Goal: Entertainment & Leisure: Consume media (video, audio)

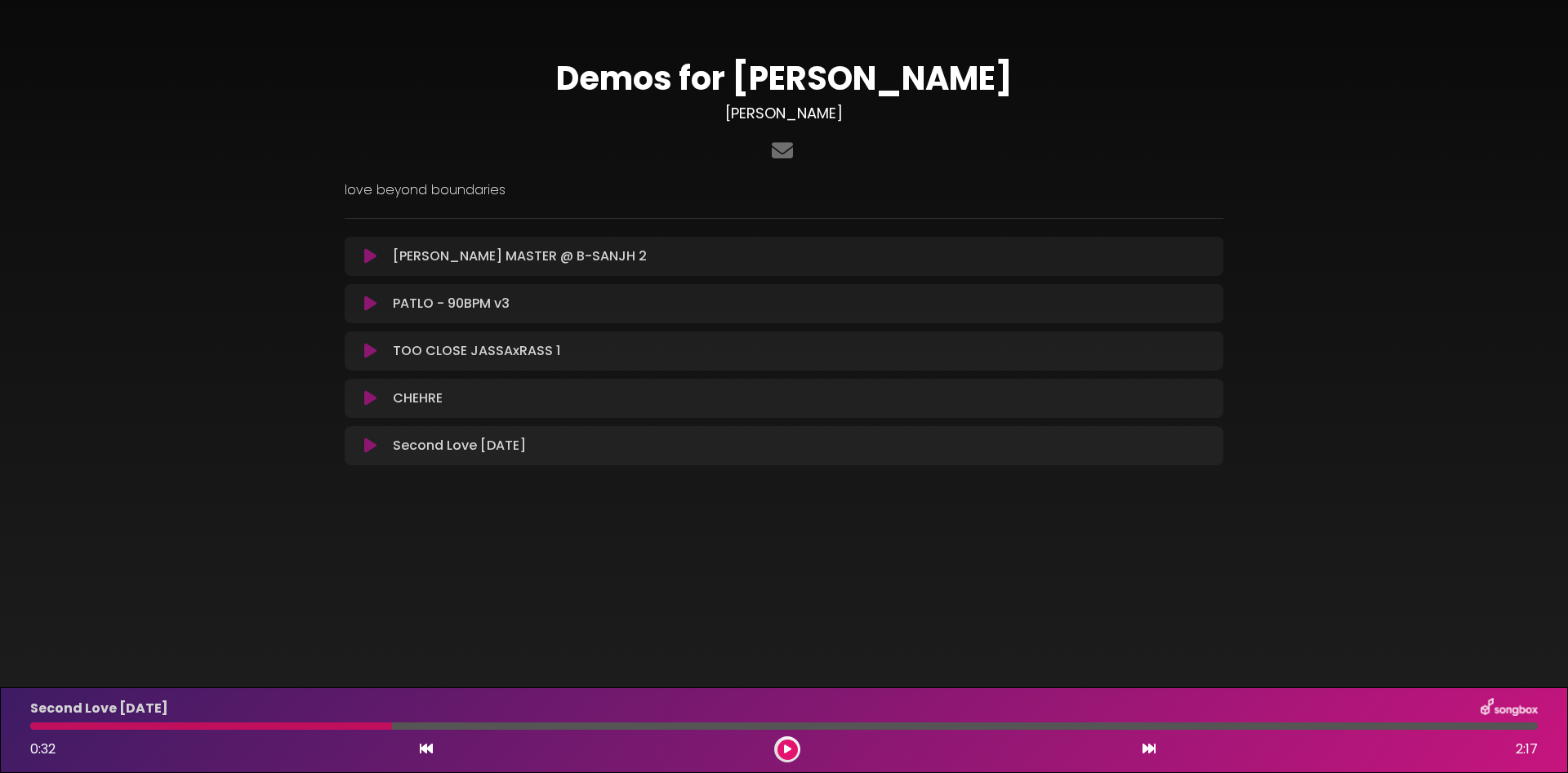
click at [42, 727] on div at bounding box center [211, 726] width 362 height 8
drag, startPoint x: 388, startPoint y: 725, endPoint x: 125, endPoint y: 726, distance: 263.0
click at [125, 726] on div at bounding box center [211, 726] width 362 height 8
click at [103, 726] on div at bounding box center [211, 726] width 362 height 8
click at [784, 751] on button at bounding box center [788, 751] width 21 height 21
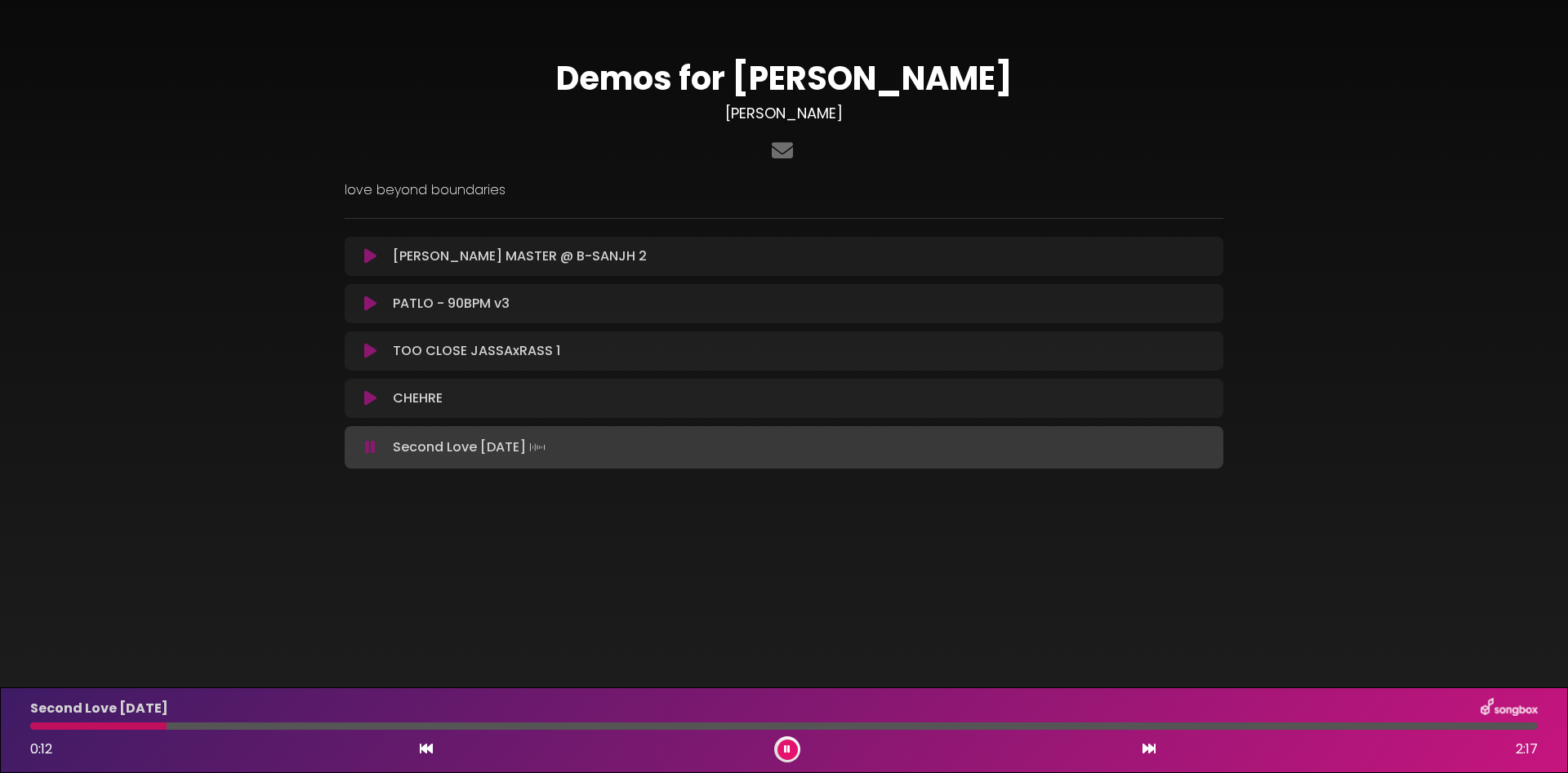
click at [991, 627] on body "× Demos for [PERSON_NAME] [PERSON_NAME] love beyond boundaries" at bounding box center [784, 386] width 1568 height 773
click at [1035, 618] on body "× Demos for [PERSON_NAME] [PERSON_NAME] love beyond boundaries" at bounding box center [784, 386] width 1568 height 773
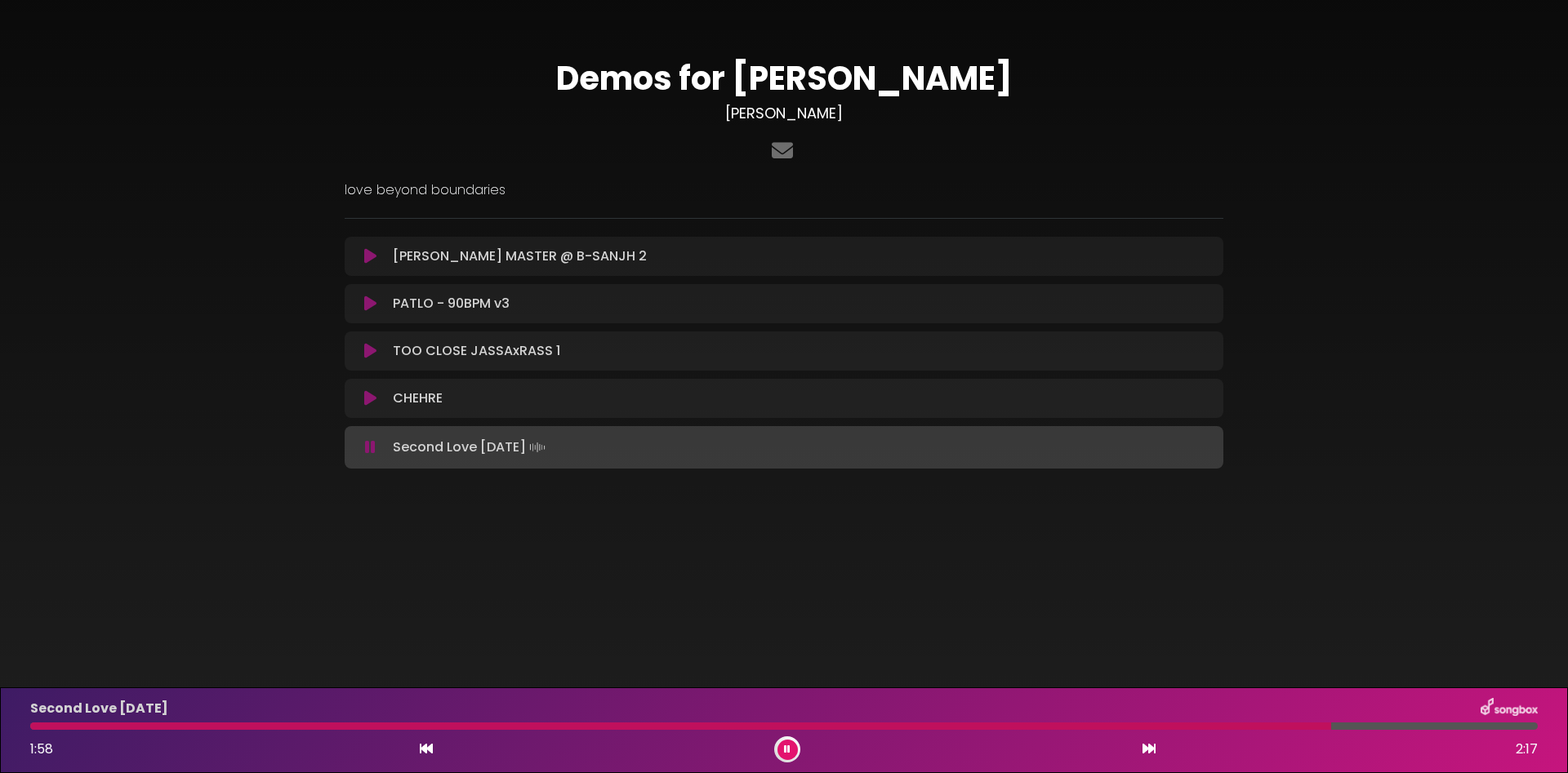
click at [372, 399] on icon at bounding box center [371, 398] width 12 height 16
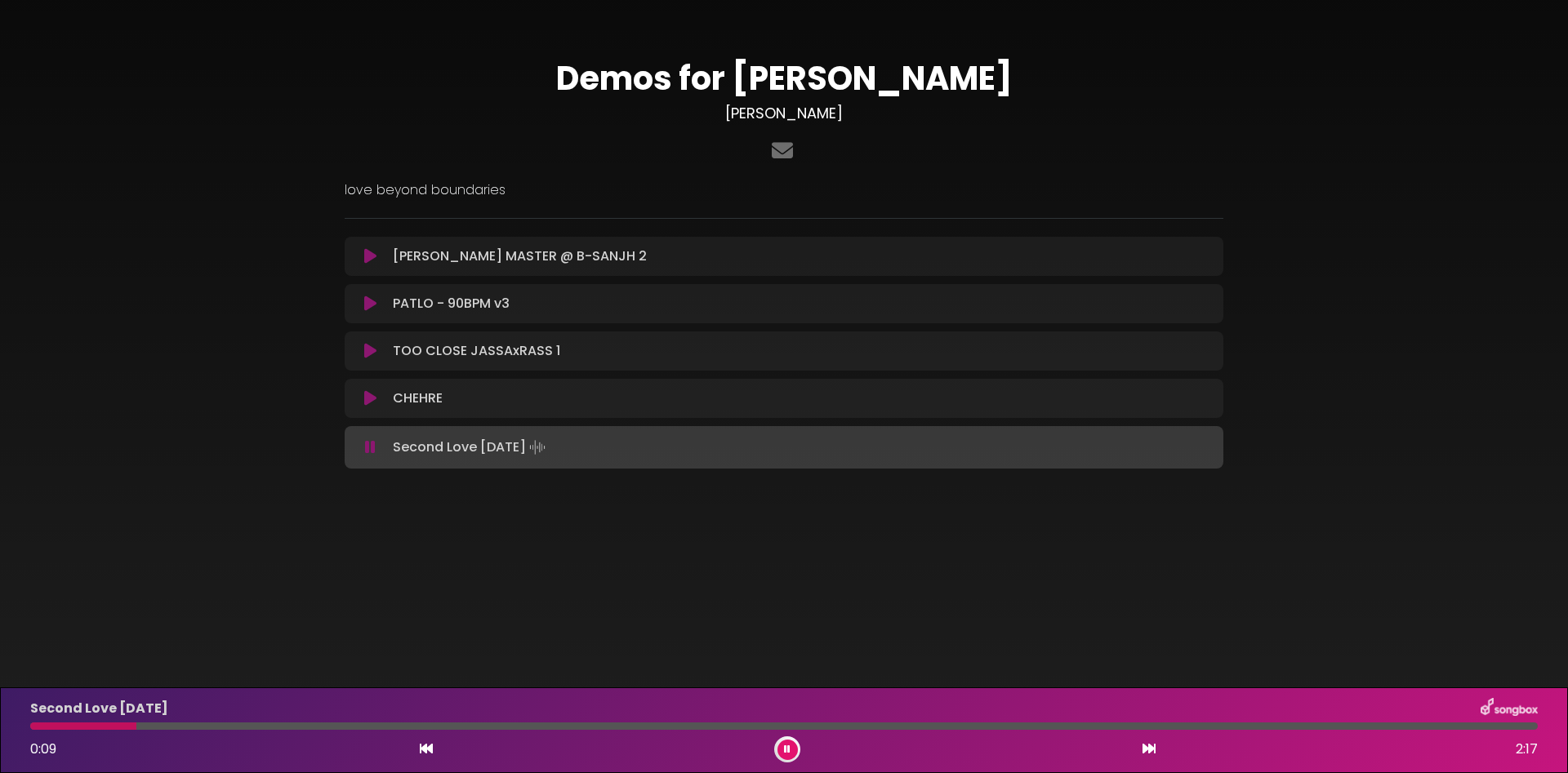
click at [1067, 137] on div at bounding box center [784, 151] width 879 height 32
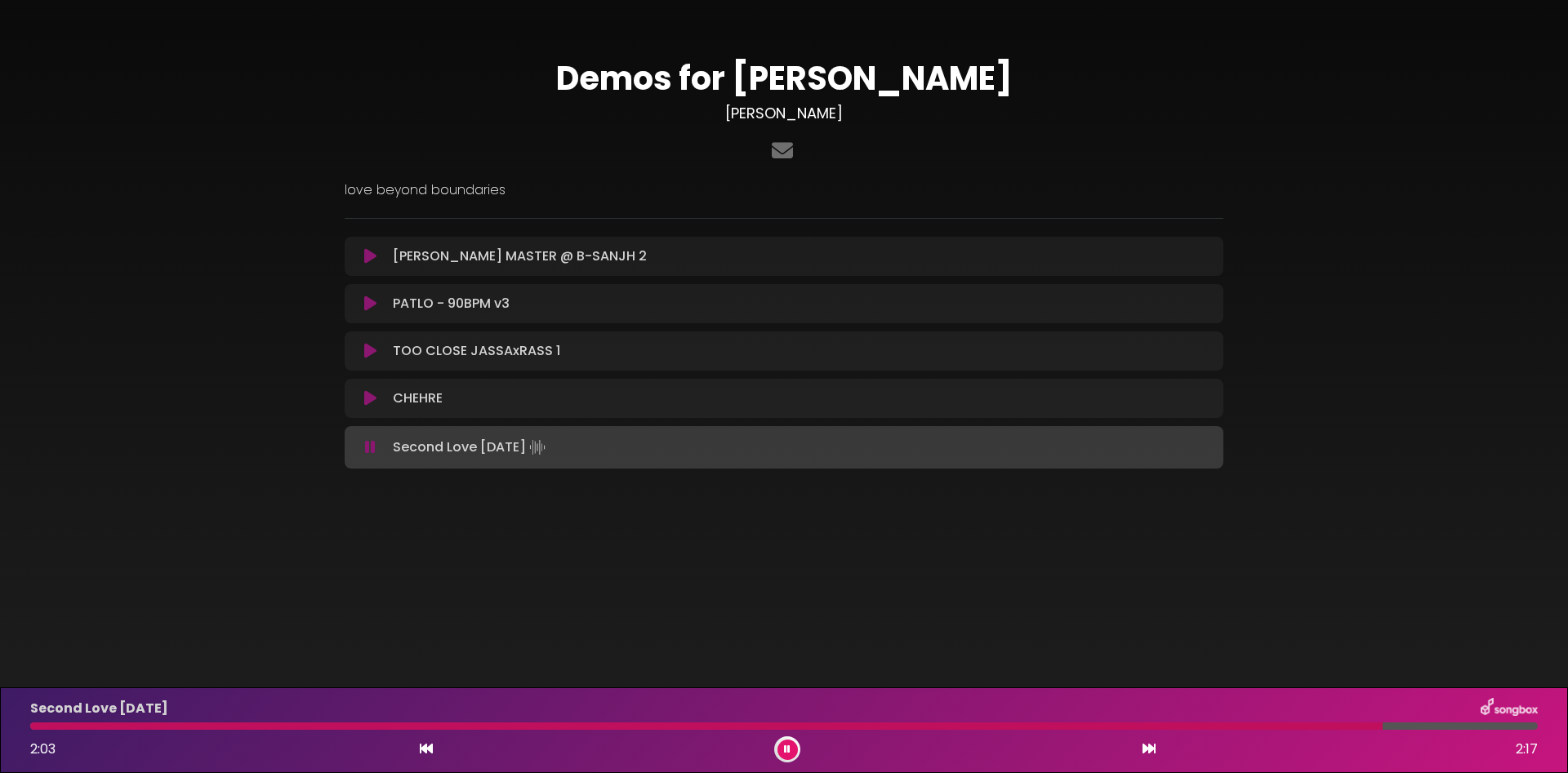
click at [367, 263] on icon at bounding box center [371, 256] width 12 height 16
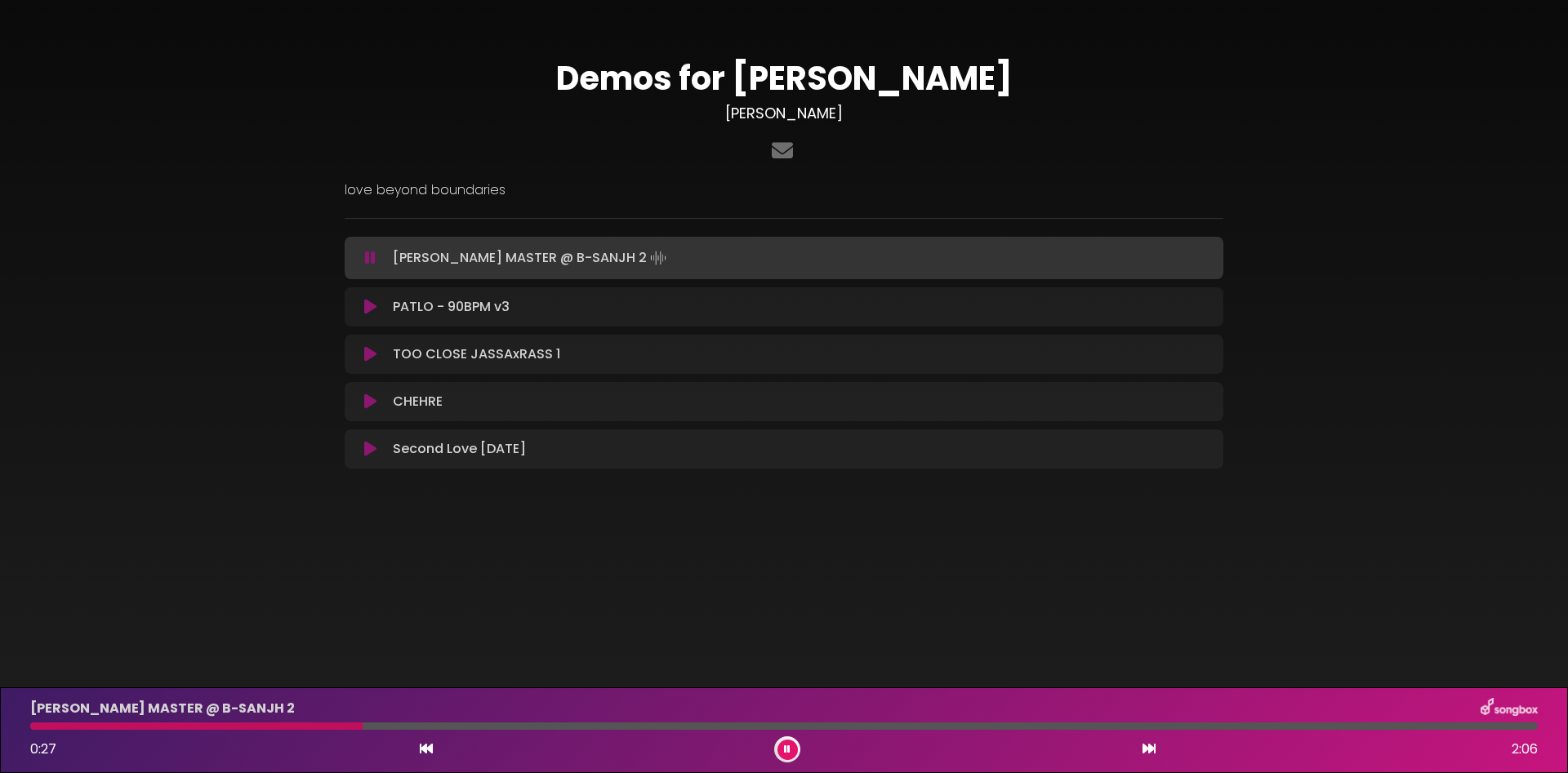
click at [1042, 623] on body "× Demos for [PERSON_NAME] [PERSON_NAME] love beyond boundaries" at bounding box center [784, 386] width 1568 height 773
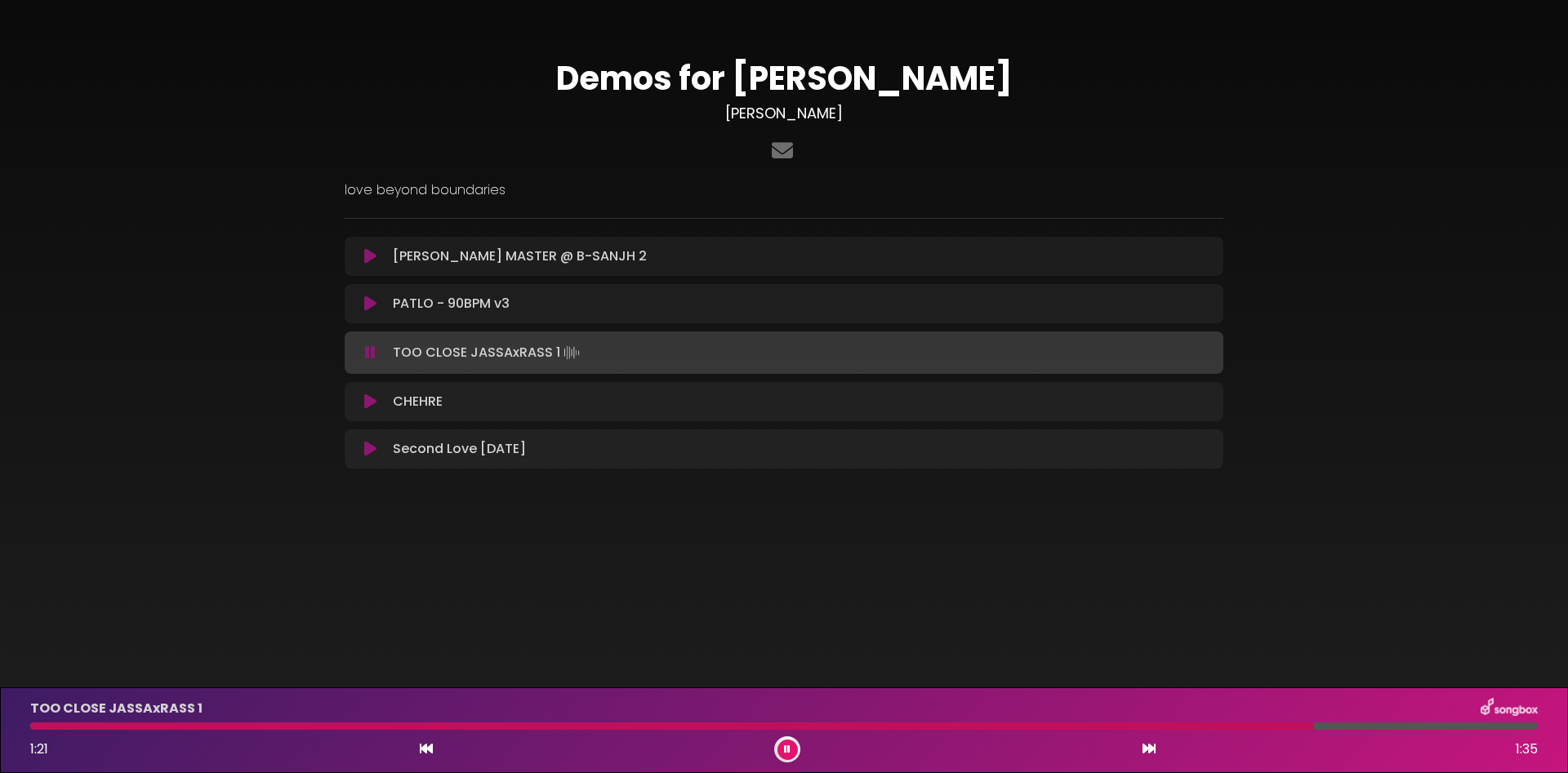
click at [790, 757] on button at bounding box center [788, 751] width 21 height 21
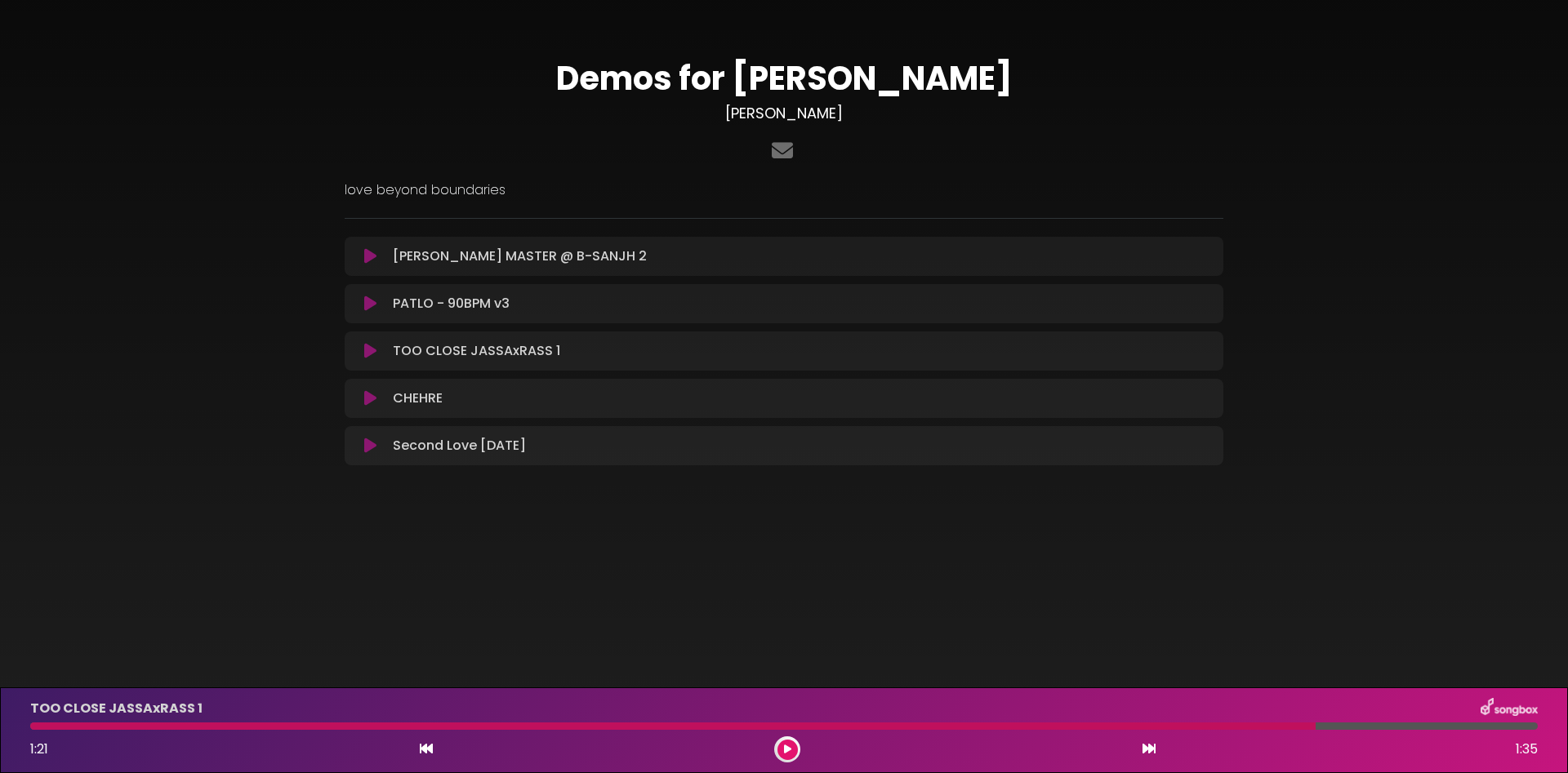
click at [790, 757] on button at bounding box center [788, 751] width 21 height 21
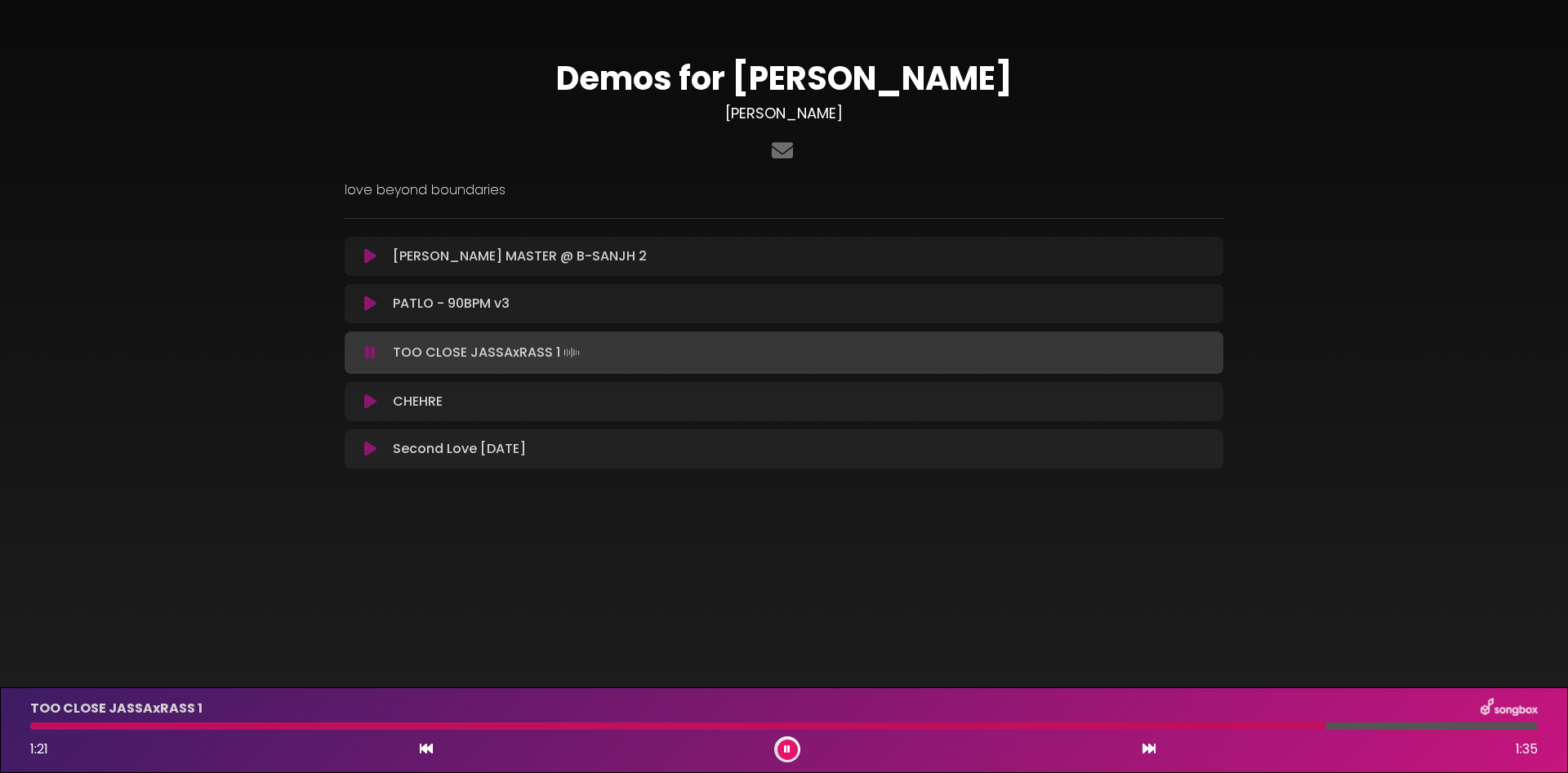
click at [789, 757] on button at bounding box center [788, 751] width 21 height 21
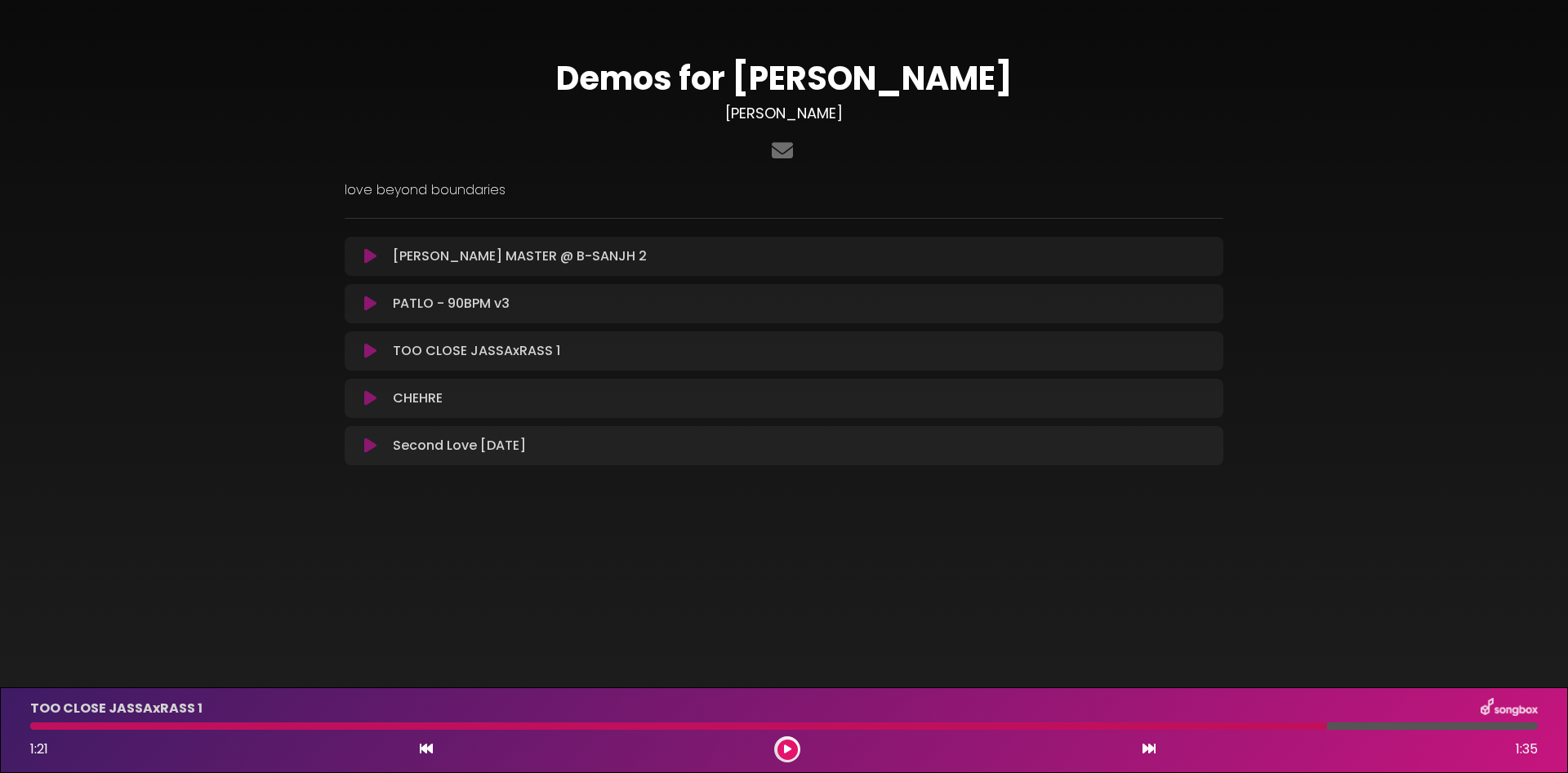
click at [783, 752] on button at bounding box center [788, 751] width 21 height 21
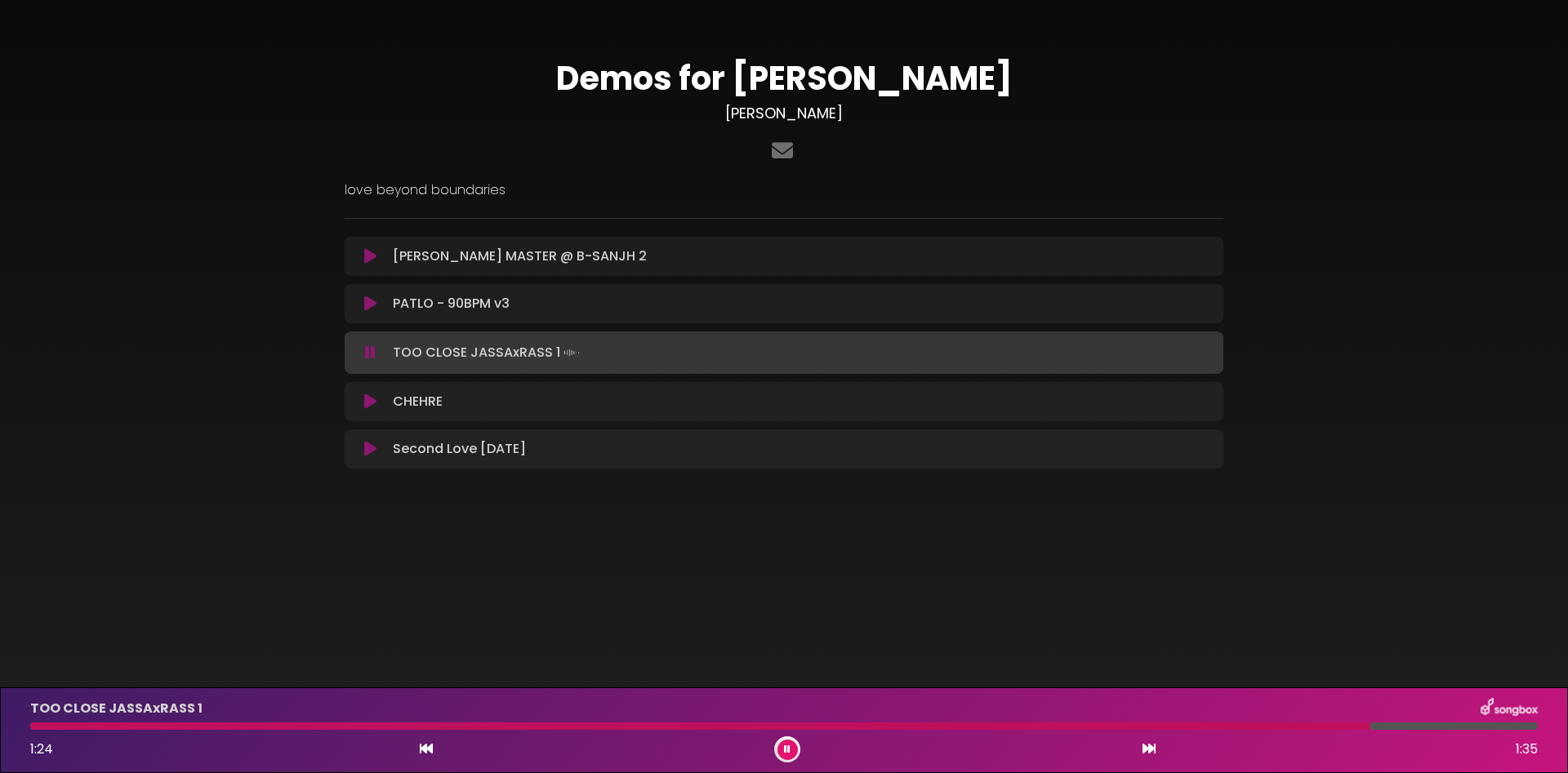
click at [851, 726] on div at bounding box center [701, 726] width 1341 height 8
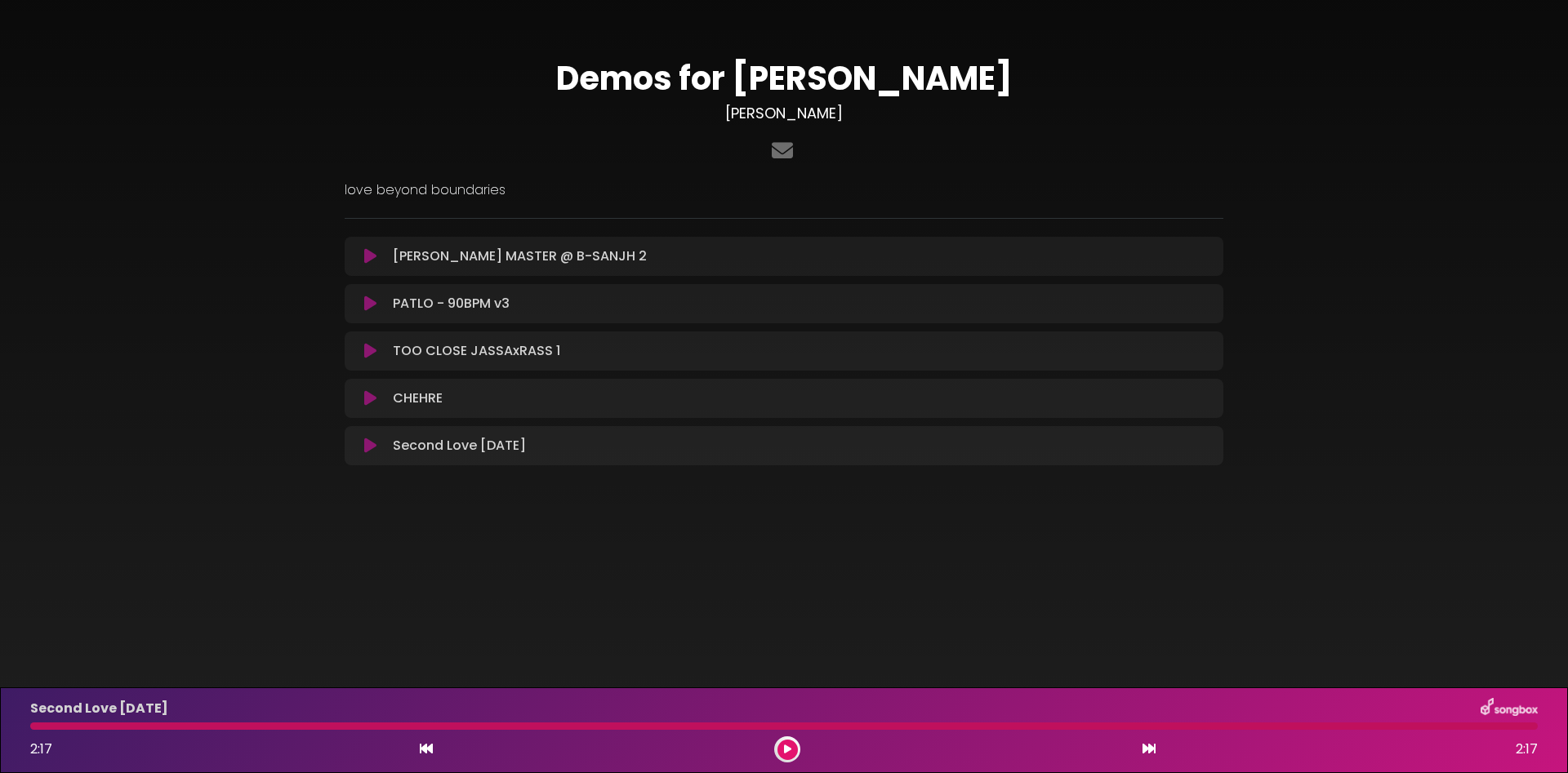
click at [1567, 73] on div "Demos for [PERSON_NAME] [PERSON_NAME] ×" at bounding box center [784, 257] width 1568 height 473
